Goal: Task Accomplishment & Management: Use online tool/utility

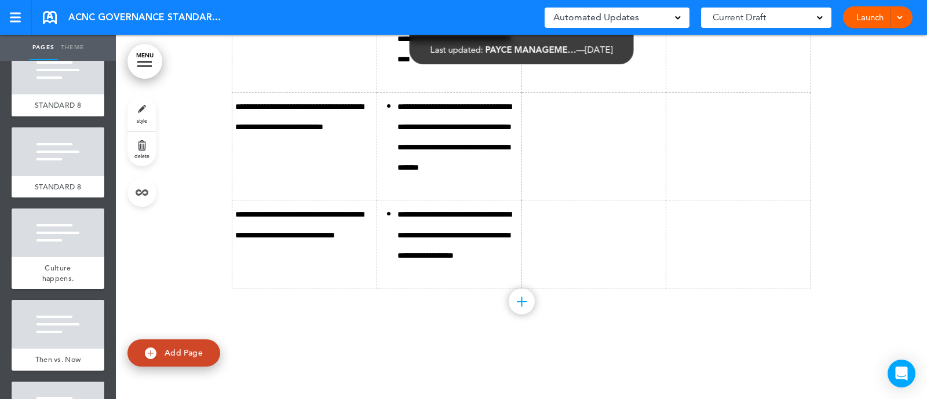
scroll to position [812, 0]
click at [45, 179] on div "STANDARD 8" at bounding box center [58, 188] width 93 height 22
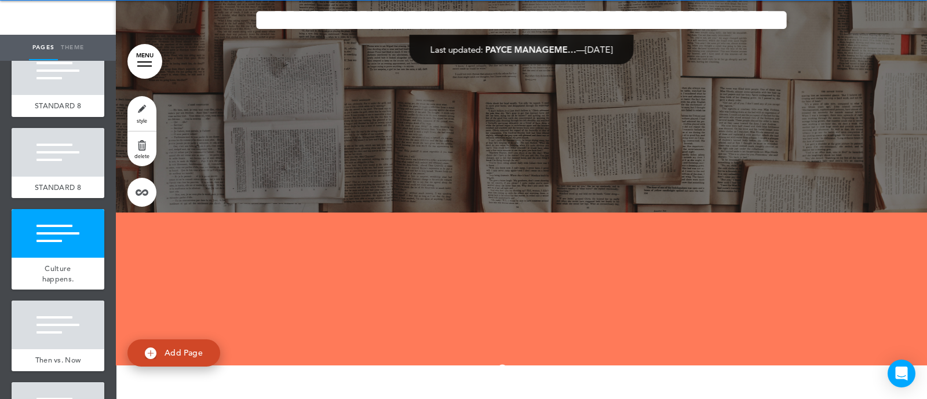
scroll to position [16692, 0]
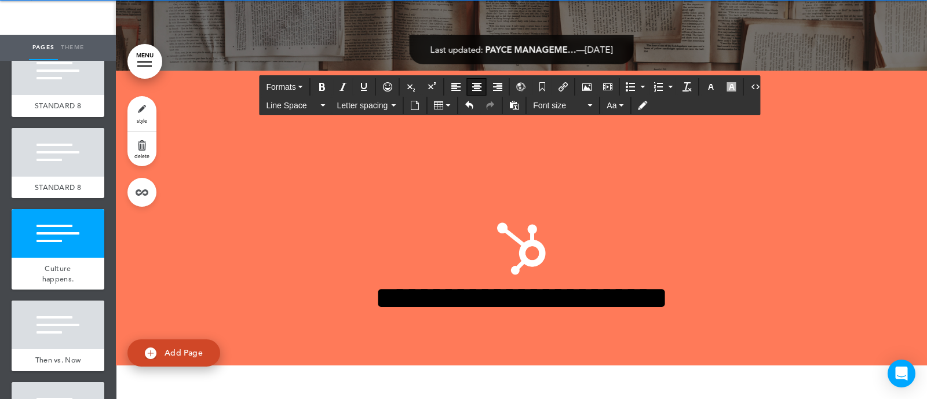
scroll to position [16808, 0]
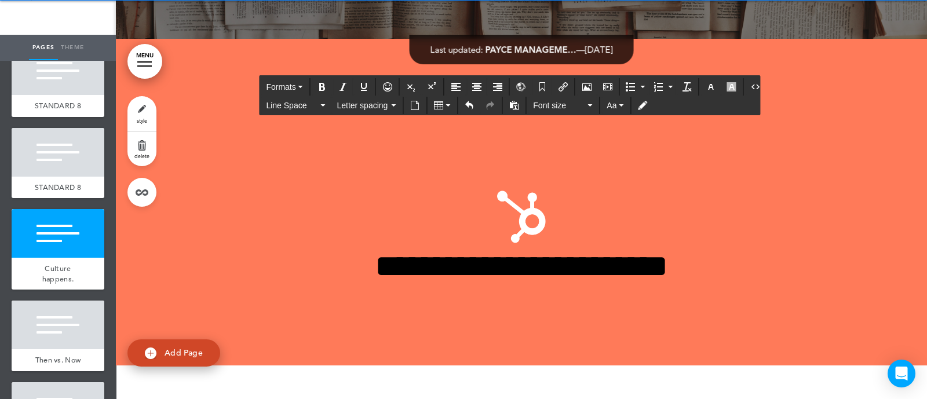
scroll to position [16860, 0]
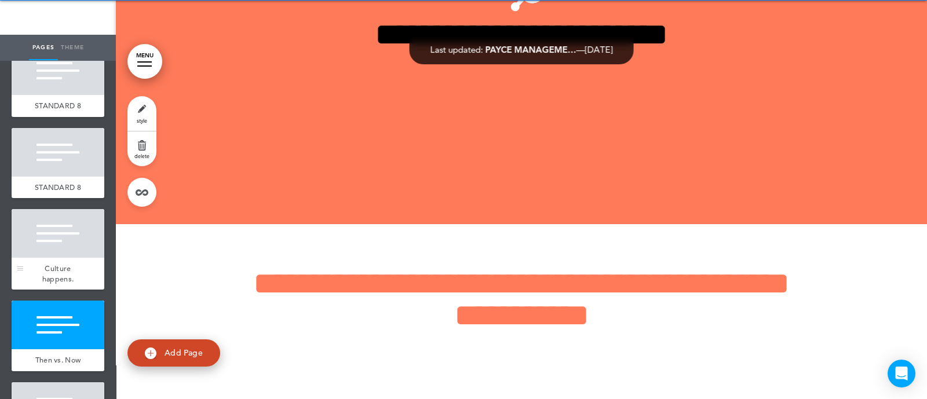
click at [43, 273] on div "Culture happens." at bounding box center [58, 274] width 93 height 32
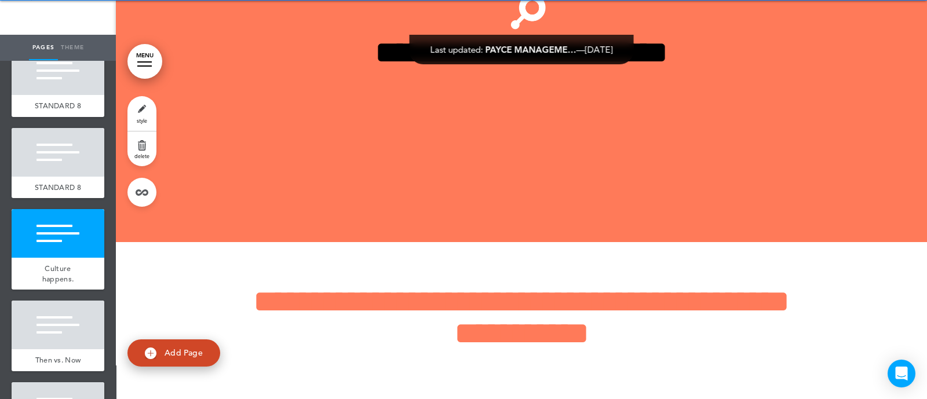
scroll to position [16842, 0]
click at [145, 105] on link "style" at bounding box center [142, 113] width 29 height 35
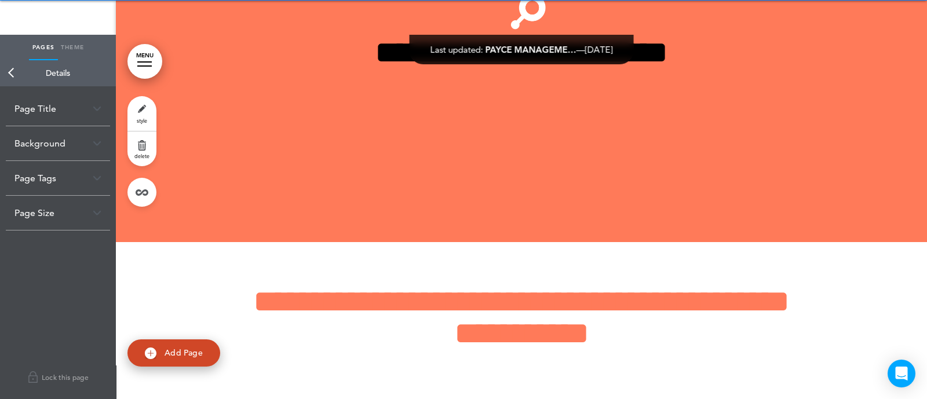
click at [83, 107] on div "Page Title" at bounding box center [58, 109] width 104 height 34
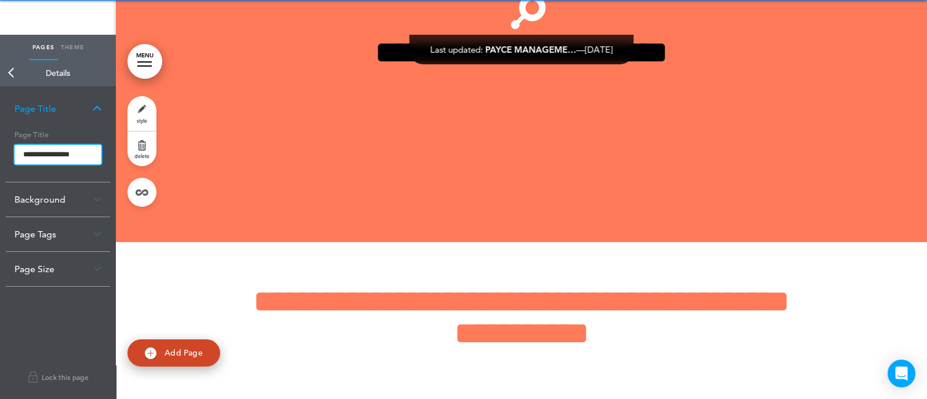
click at [89, 152] on input "**********" at bounding box center [57, 155] width 87 height 20
type input "**********"
click at [178, 133] on body "This handbook [GEOGRAPHIC_DATA] Settings Signatures Collaborators Your Handbook…" at bounding box center [463, 165] width 927 height 399
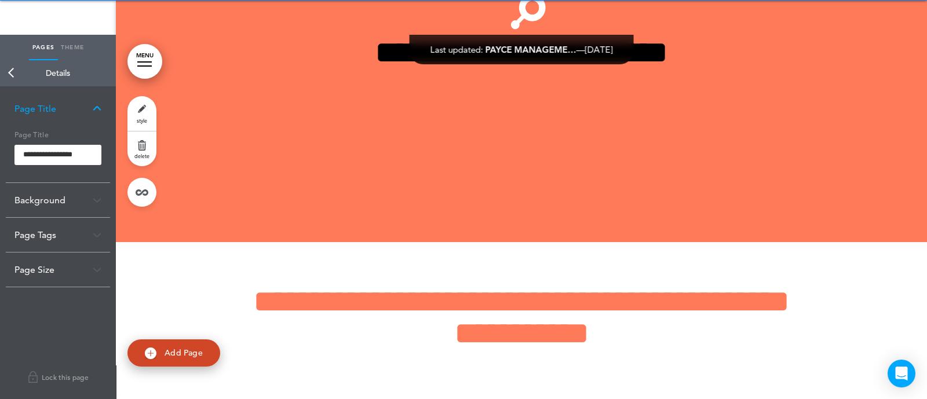
click at [10, 76] on link "Back" at bounding box center [11, 73] width 23 height 26
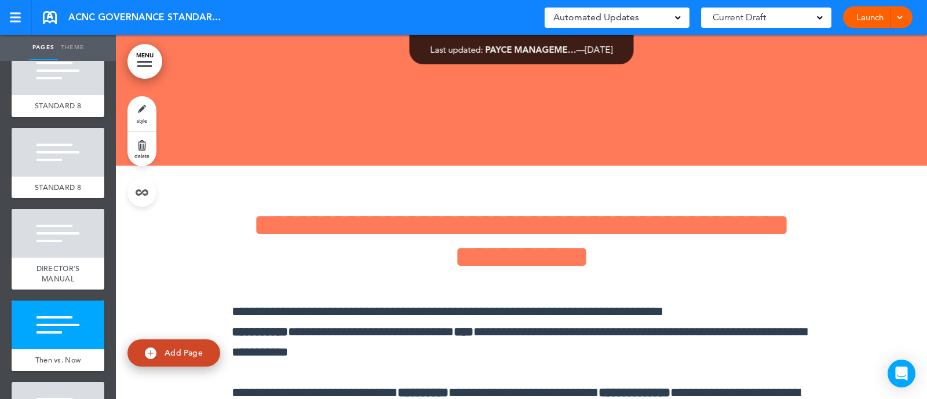
scroll to position [16956, 0]
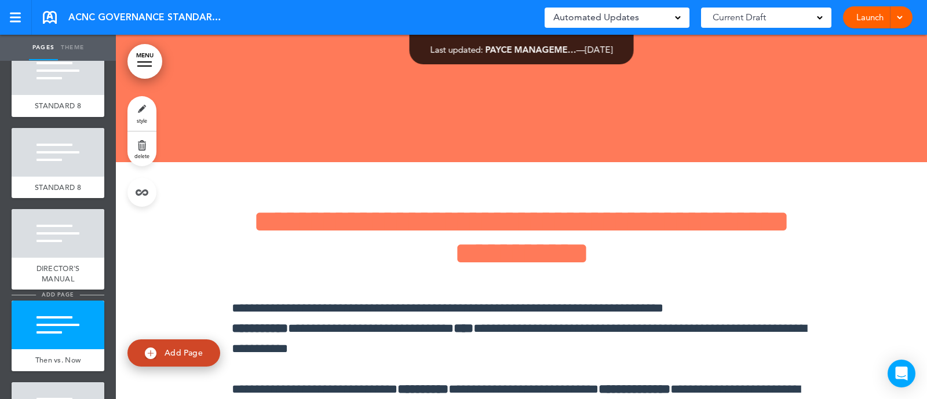
click at [61, 291] on span "add page" at bounding box center [57, 295] width 43 height 8
type input "********"
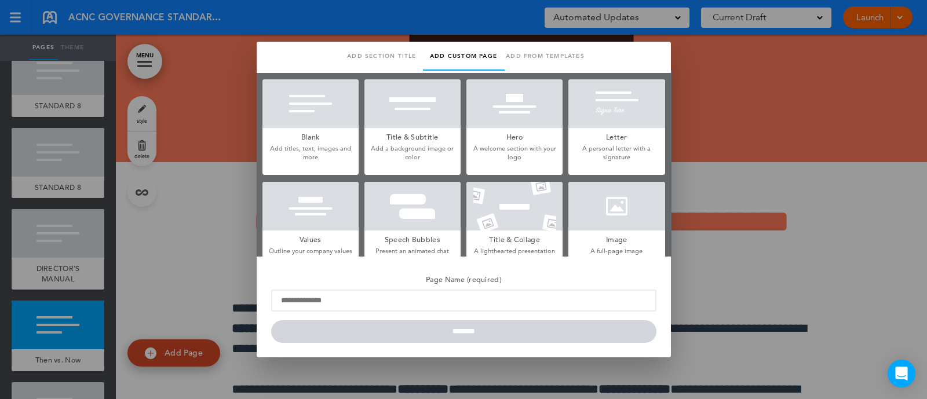
click at [308, 117] on div at bounding box center [311, 103] width 96 height 49
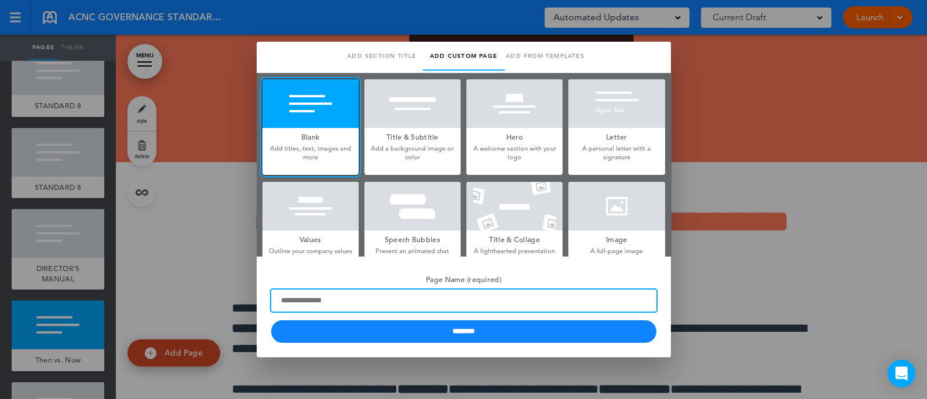
click at [334, 298] on input "Page Name (required)" at bounding box center [463, 301] width 385 height 22
type input "**********"
click at [271, 321] on input "********" at bounding box center [463, 332] width 385 height 23
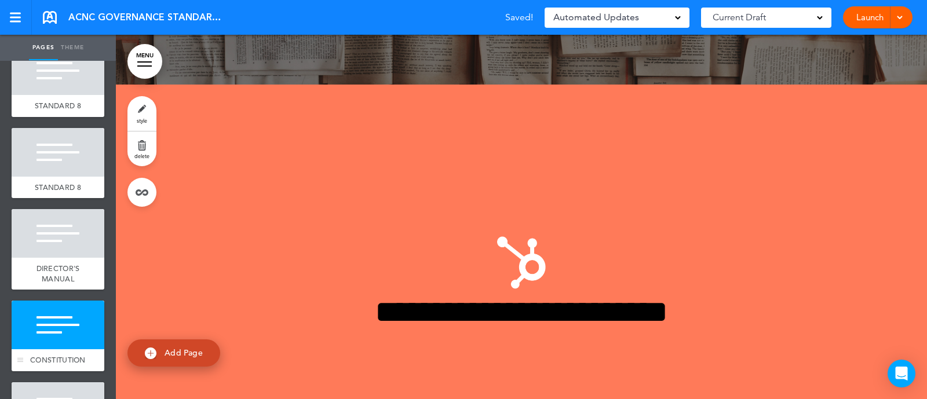
click at [38, 317] on div at bounding box center [58, 325] width 93 height 49
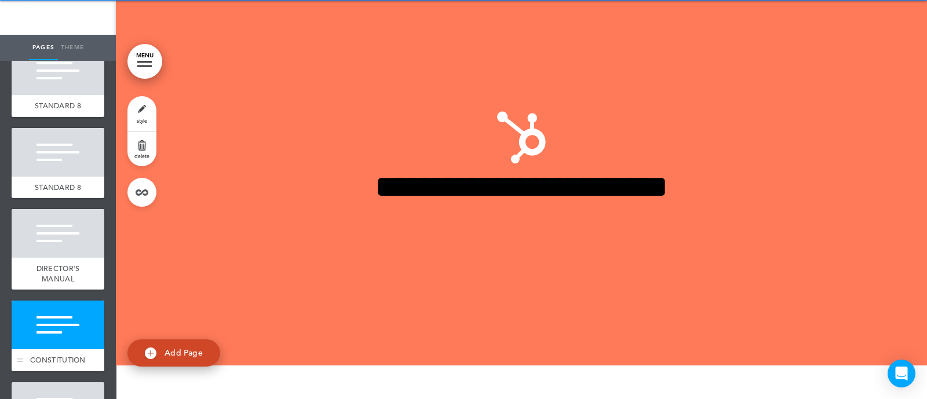
scroll to position [17048, 0]
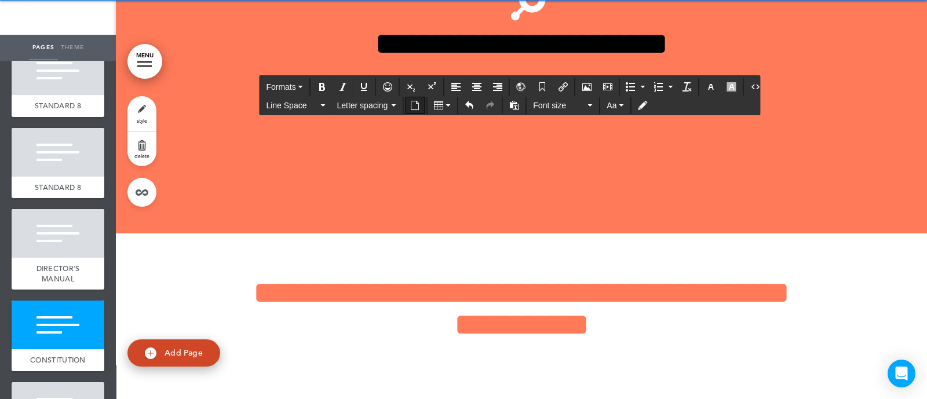
click at [410, 107] on icon "Insert document" at bounding box center [414, 105] width 9 height 9
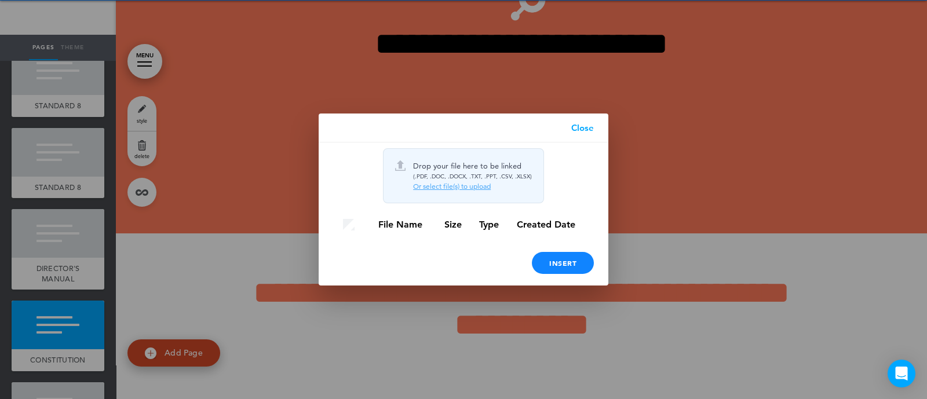
click at [449, 187] on div "Or select file(s) to upload" at bounding box center [472, 186] width 119 height 9
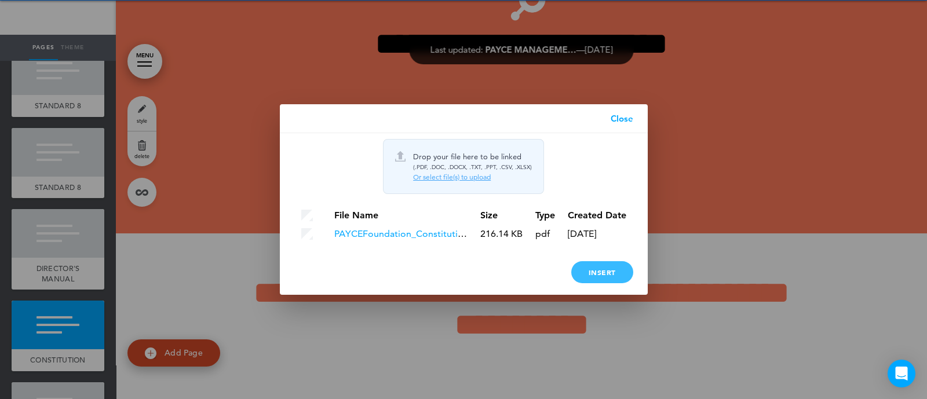
click at [610, 276] on div "Insert" at bounding box center [602, 272] width 62 height 22
click at [614, 276] on div "Insert" at bounding box center [602, 272] width 62 height 22
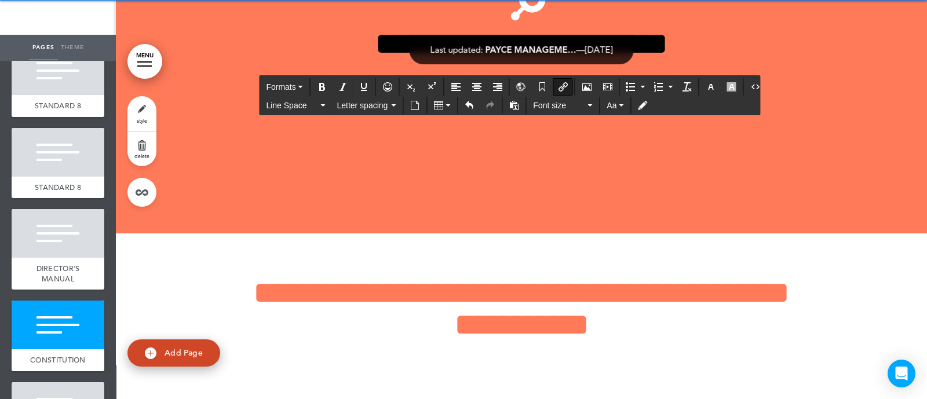
click at [481, 85] on button "Align center" at bounding box center [477, 87] width 19 height 16
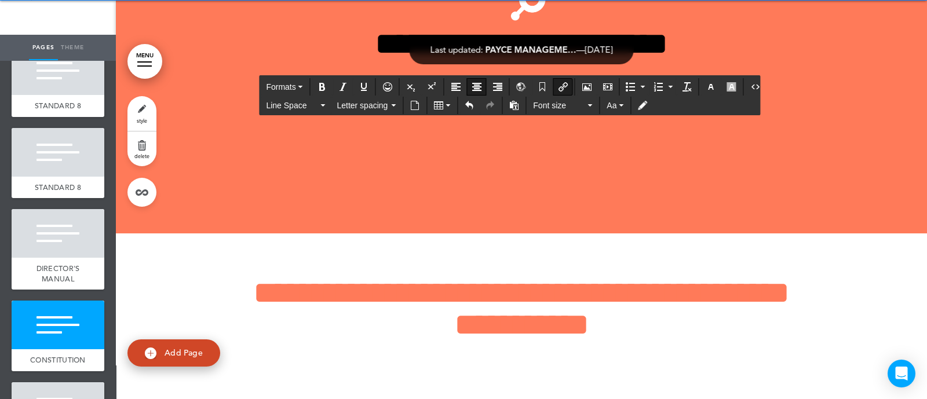
click at [542, 111] on button "Font size" at bounding box center [563, 105] width 68 height 16
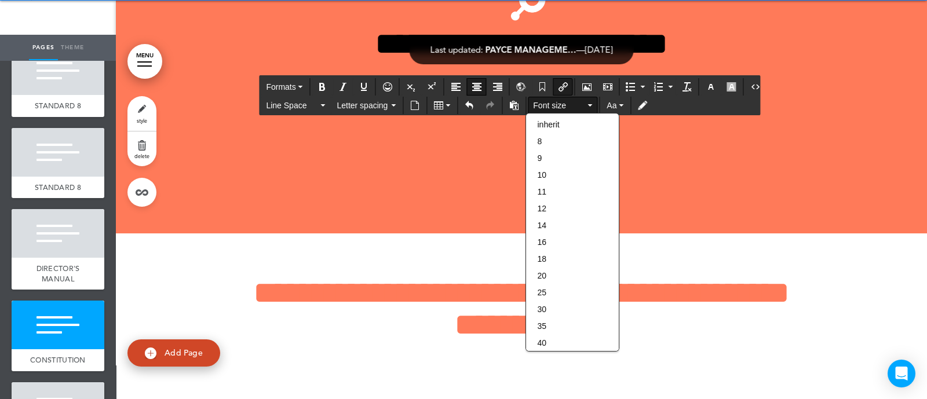
click at [542, 111] on button "Font size" at bounding box center [563, 105] width 68 height 16
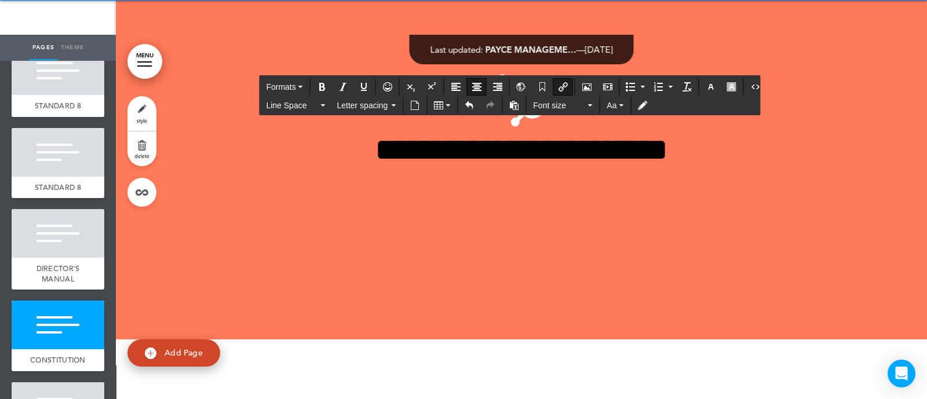
scroll to position [16940, 0]
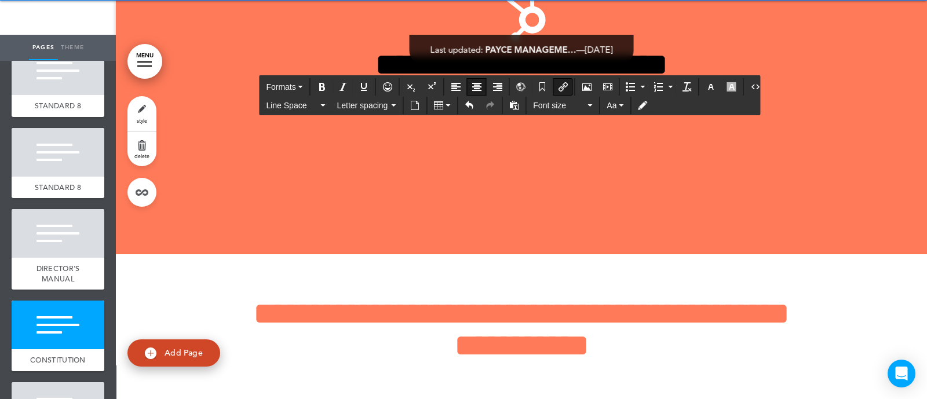
scroll to position [17043, 0]
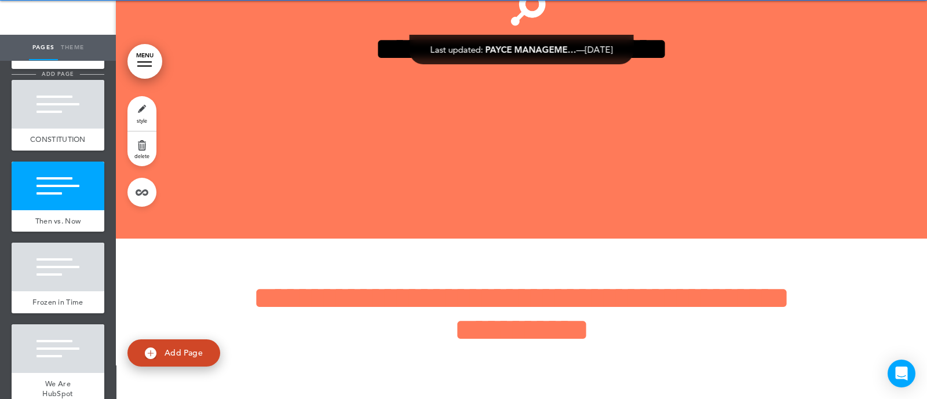
scroll to position [1034, 0]
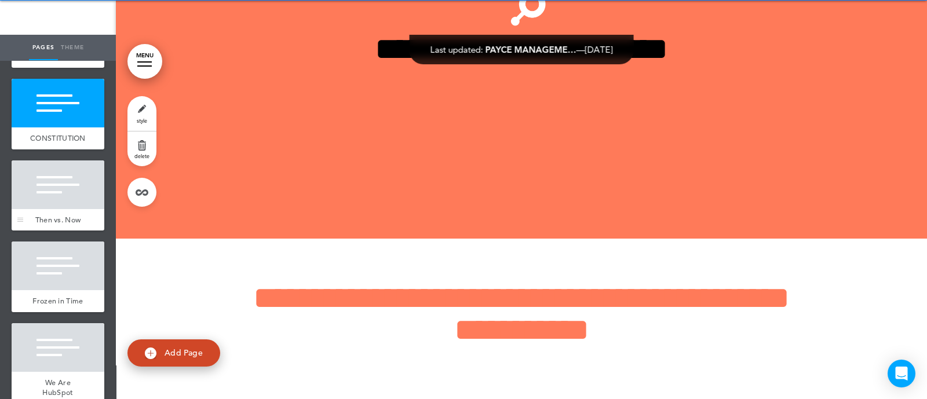
click at [65, 192] on div at bounding box center [58, 185] width 93 height 49
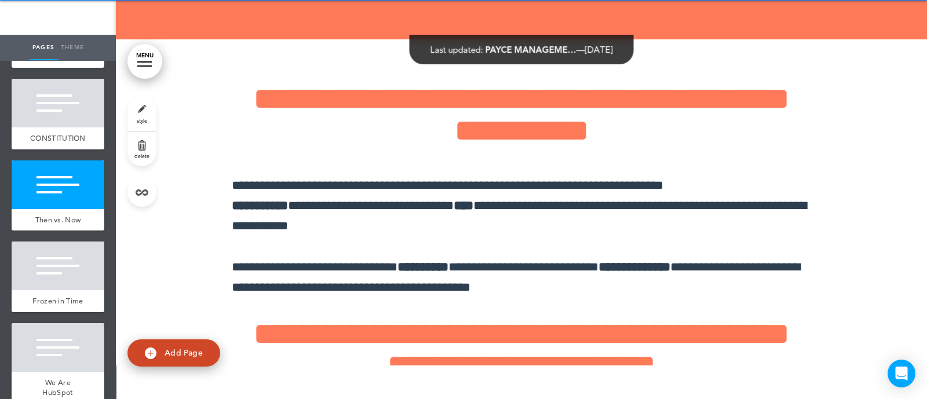
scroll to position [17245, 0]
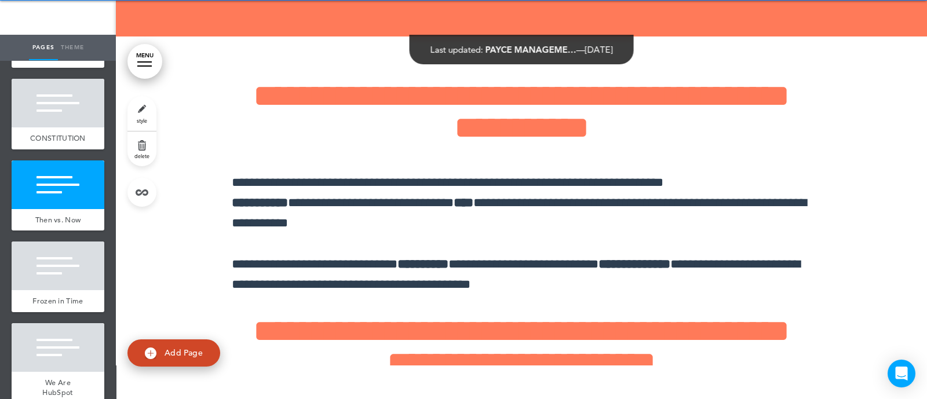
click at [141, 119] on span "style" at bounding box center [142, 120] width 10 height 7
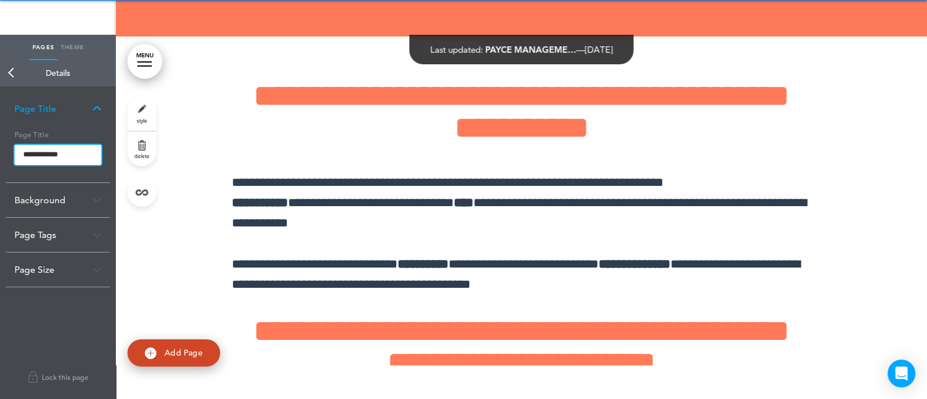
click at [72, 155] on input "**********" at bounding box center [57, 155] width 87 height 21
type input "**********"
click at [143, 103] on body "This handbook [GEOGRAPHIC_DATA] Settings Signatures Collaborators Your Handbook…" at bounding box center [463, 165] width 927 height 399
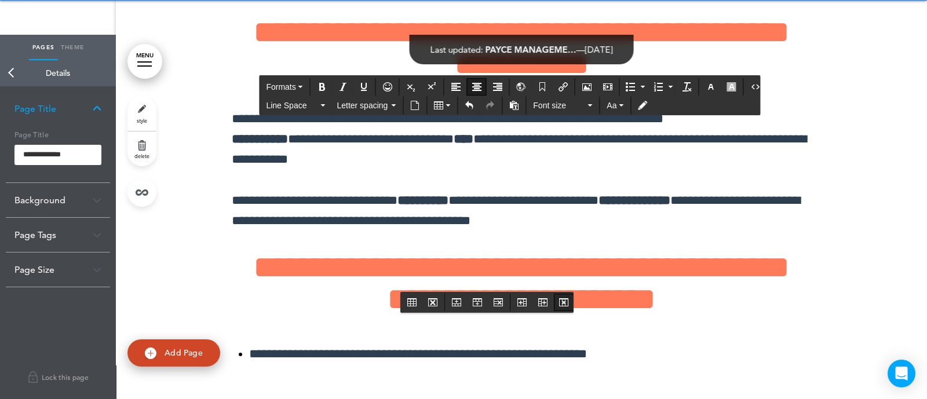
click at [560, 304] on icon "Delete column" at bounding box center [563, 302] width 9 height 9
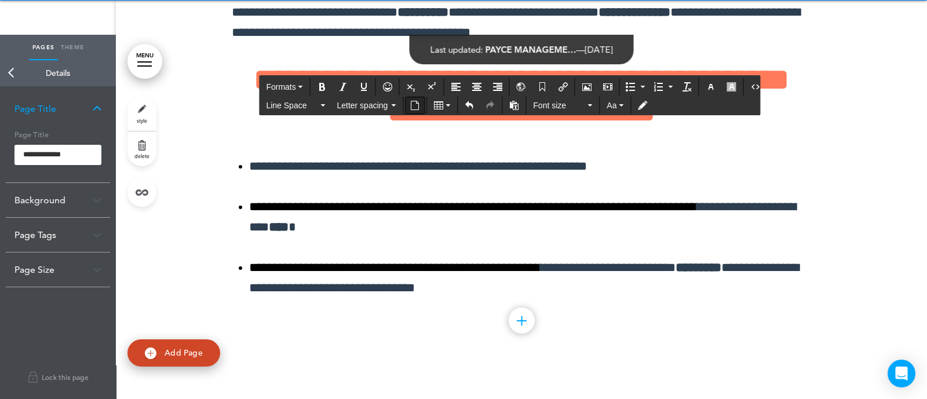
click at [408, 107] on button "Insert document" at bounding box center [415, 105] width 19 height 16
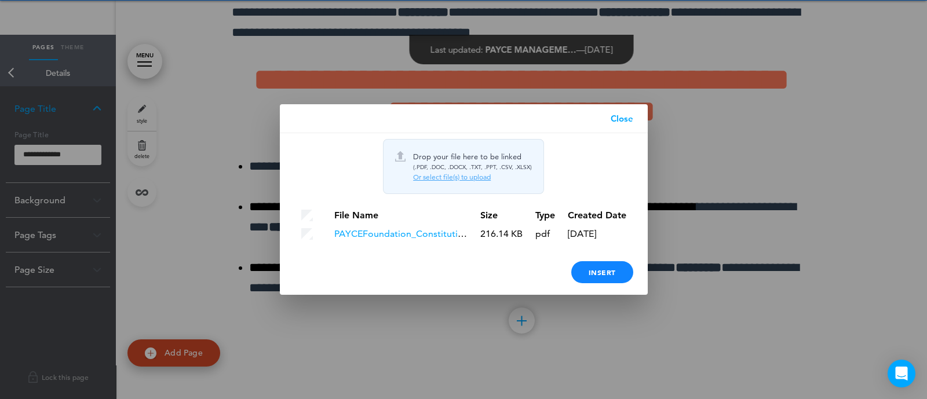
click at [446, 181] on div "Or select file(s) to upload" at bounding box center [472, 177] width 119 height 9
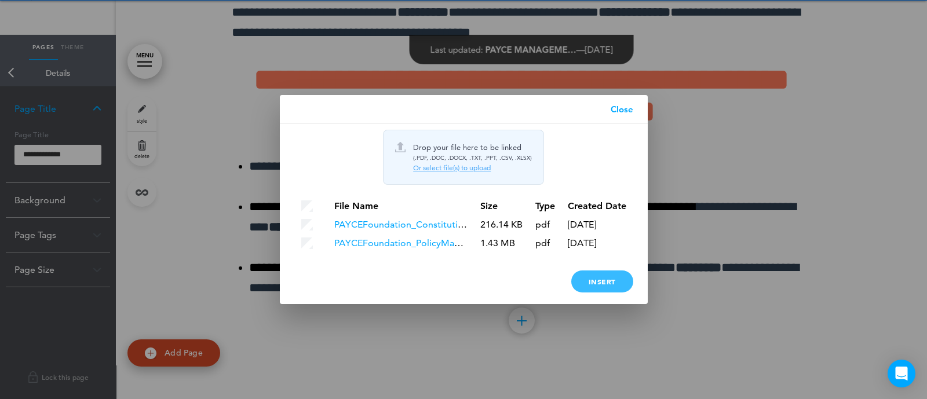
click at [598, 288] on div "Insert" at bounding box center [602, 282] width 62 height 22
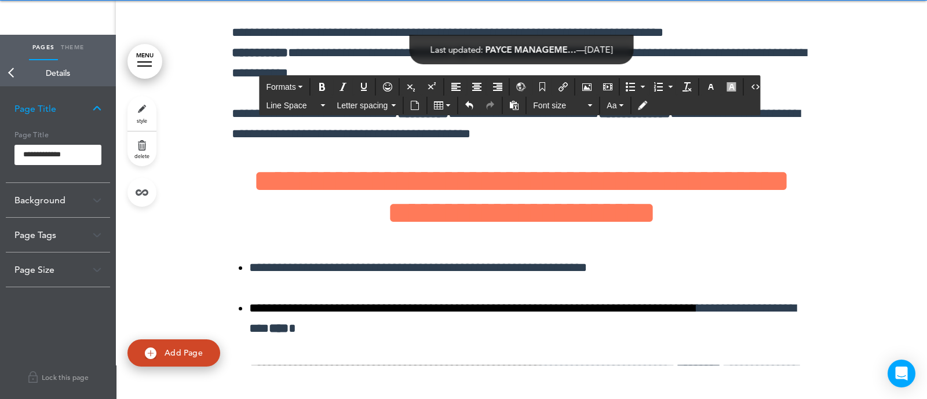
scroll to position [17128, 0]
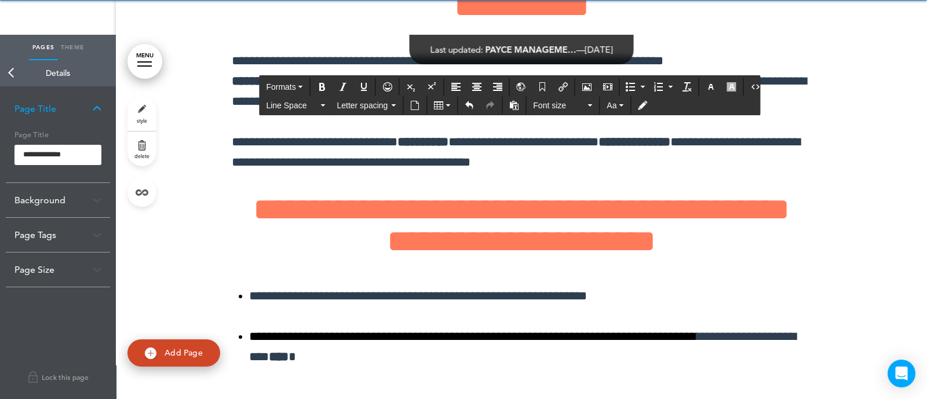
click at [474, 87] on icon "Align center" at bounding box center [476, 86] width 9 height 9
